Goal: Task Accomplishment & Management: Use online tool/utility

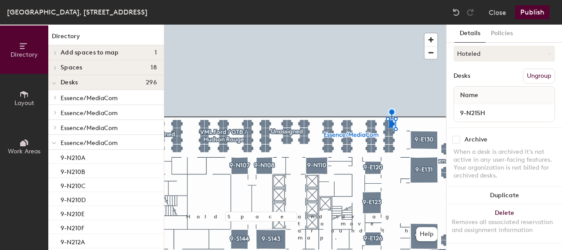
scroll to position [97, 0]
click at [253, 25] on div at bounding box center [305, 25] width 282 height 0
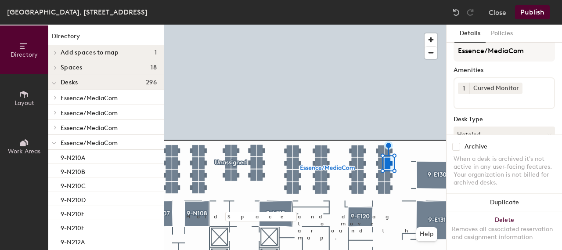
scroll to position [53, 0]
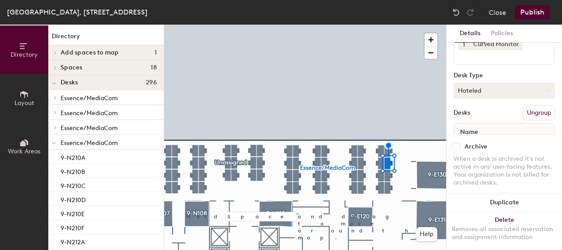
click at [490, 90] on button "Hoteled" at bounding box center [503, 90] width 101 height 16
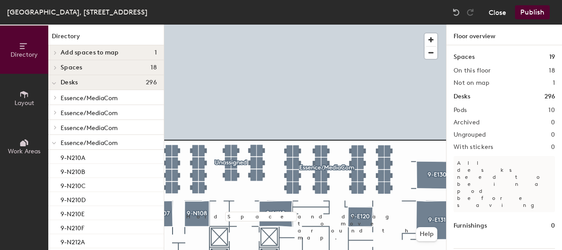
click at [494, 12] on button "Close" at bounding box center [497, 12] width 18 height 14
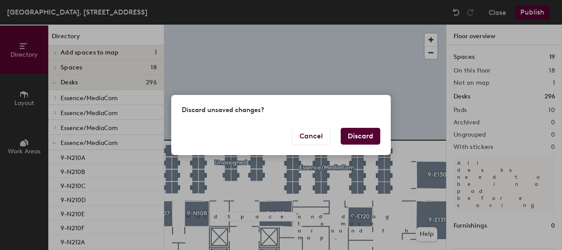
click at [376, 138] on button "Discard" at bounding box center [359, 136] width 39 height 17
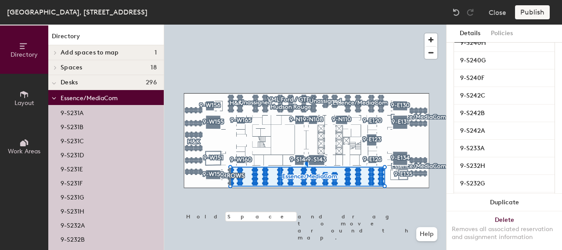
scroll to position [877, 0]
click at [373, 25] on div at bounding box center [305, 25] width 282 height 0
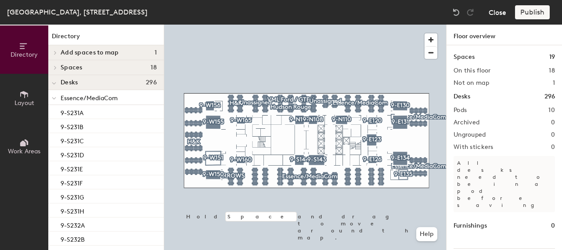
click at [504, 11] on button "Close" at bounding box center [497, 12] width 18 height 14
